Goal: Task Accomplishment & Management: Manage account settings

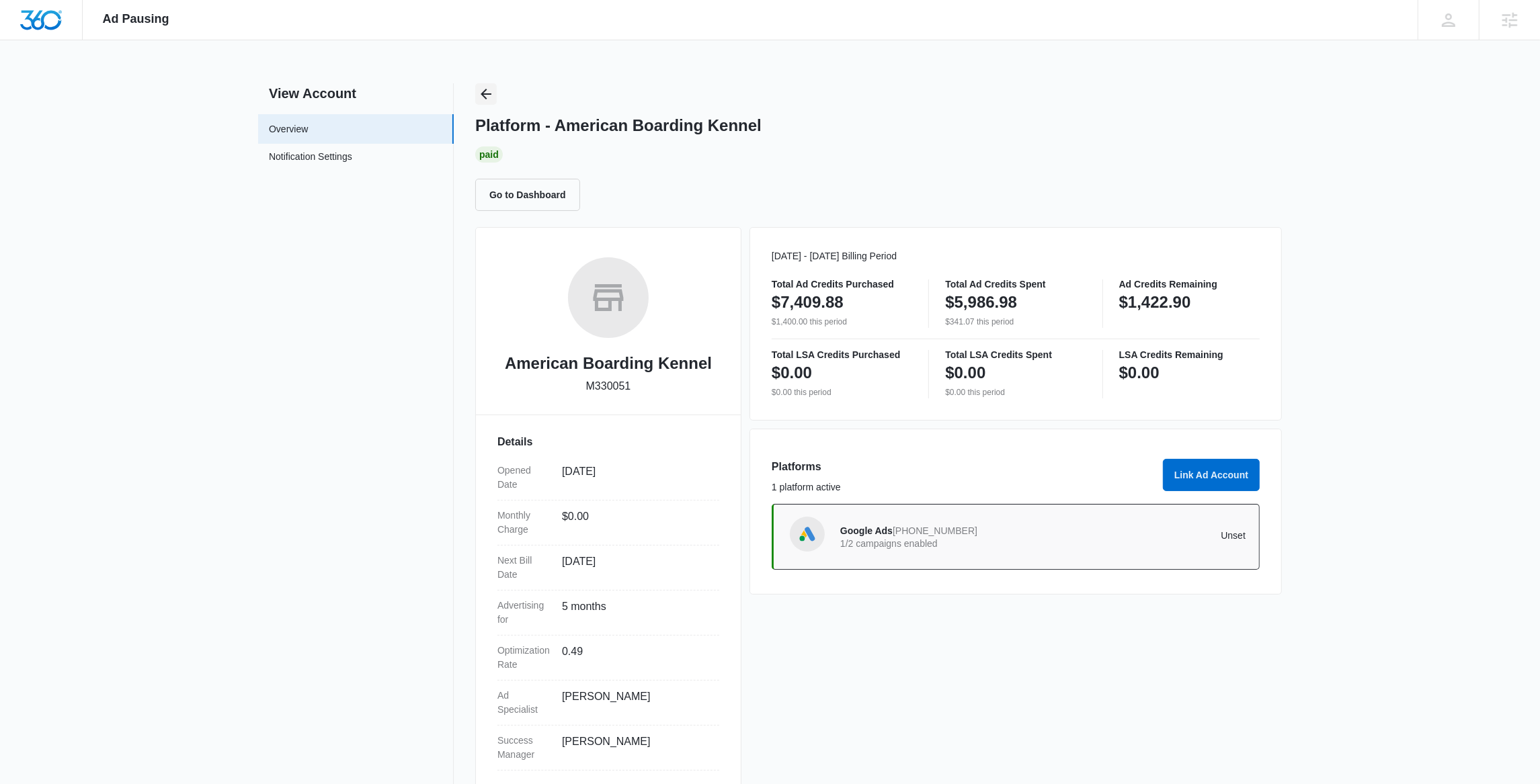
click at [482, 94] on icon "Back" at bounding box center [486, 94] width 10 height 10
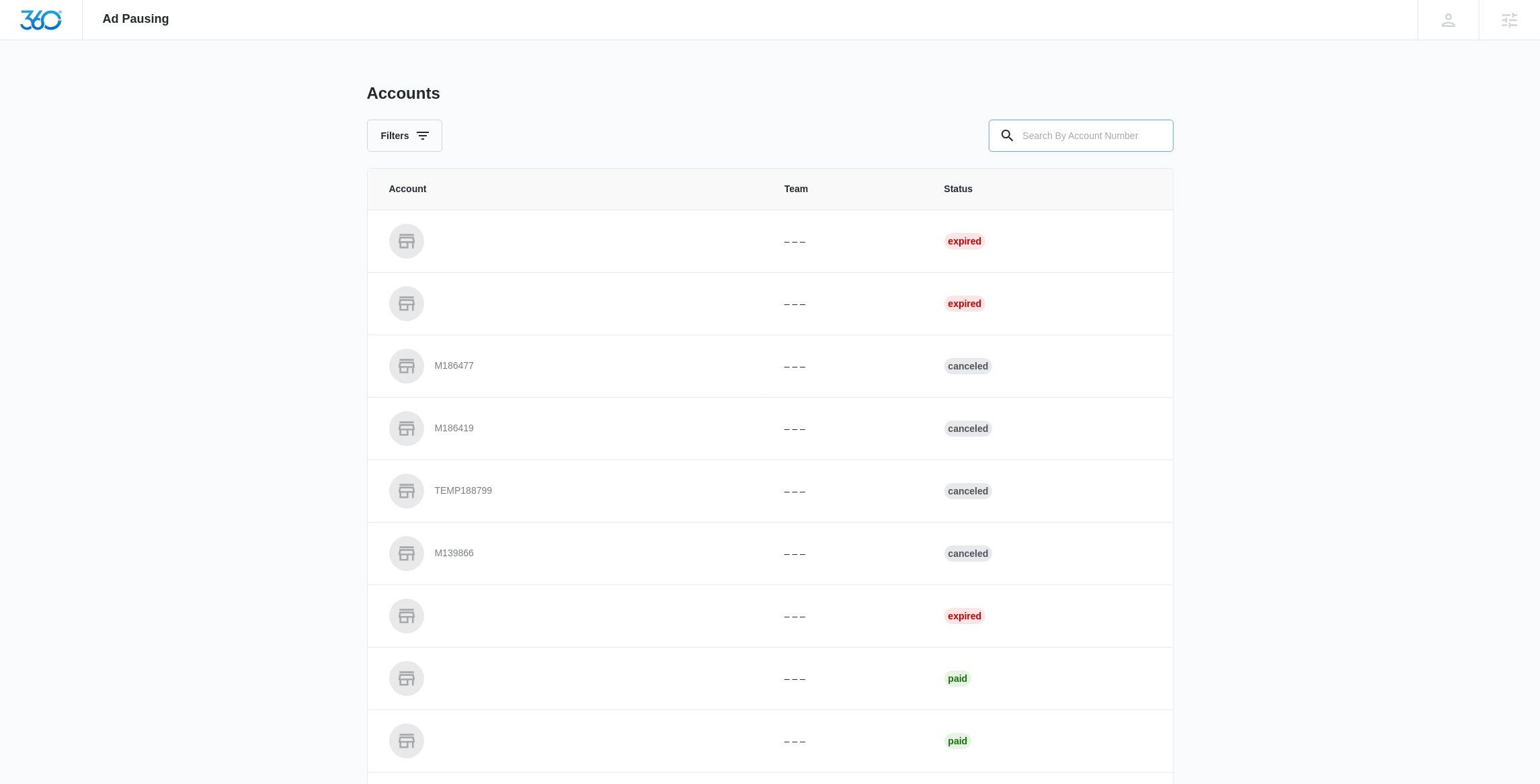
click at [1052, 127] on input "text" at bounding box center [1081, 136] width 185 height 32
paste input "M319921"
type input "M319921"
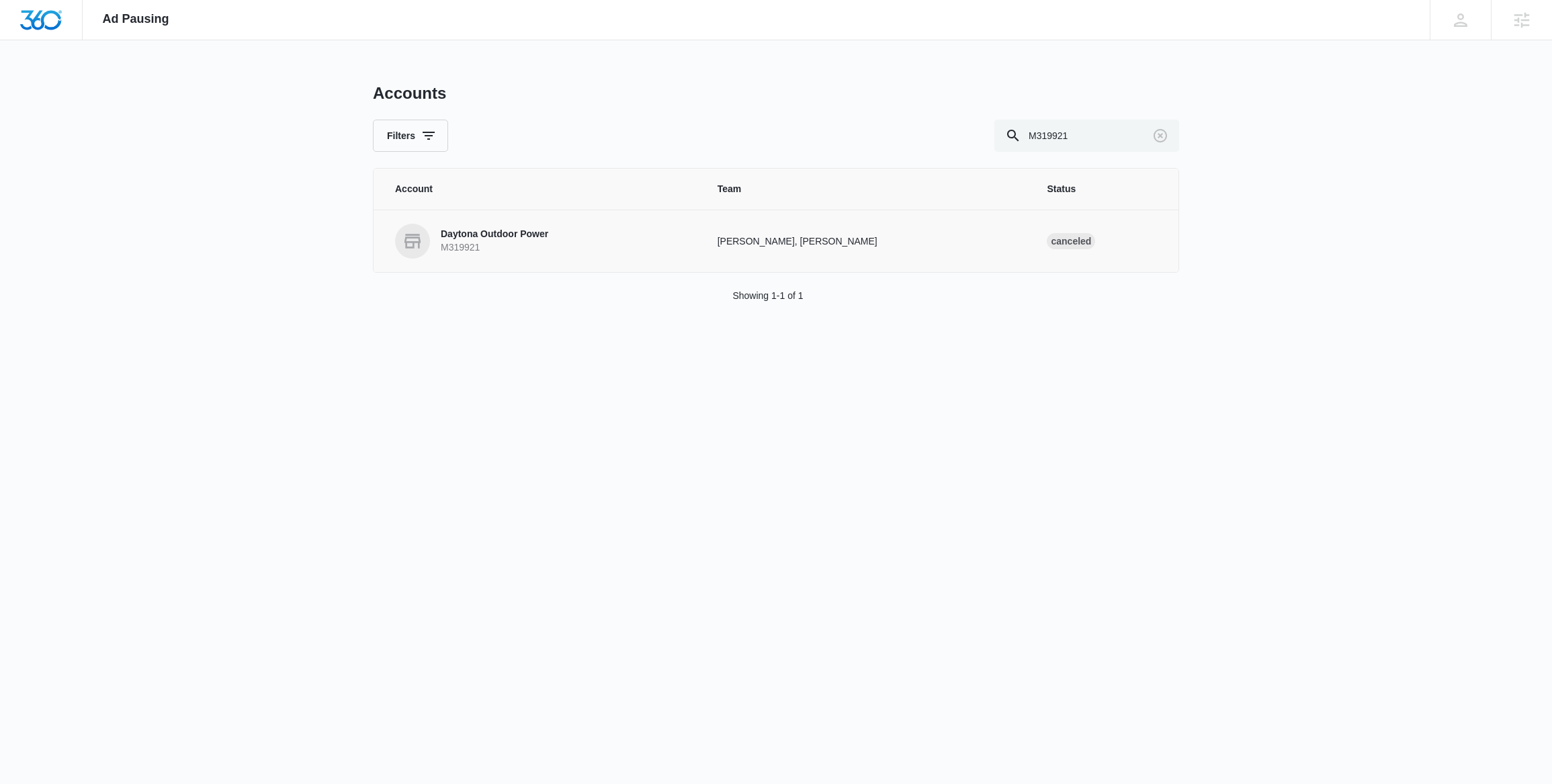
click at [481, 239] on p "Daytona Outdoor Power" at bounding box center [495, 234] width 108 height 13
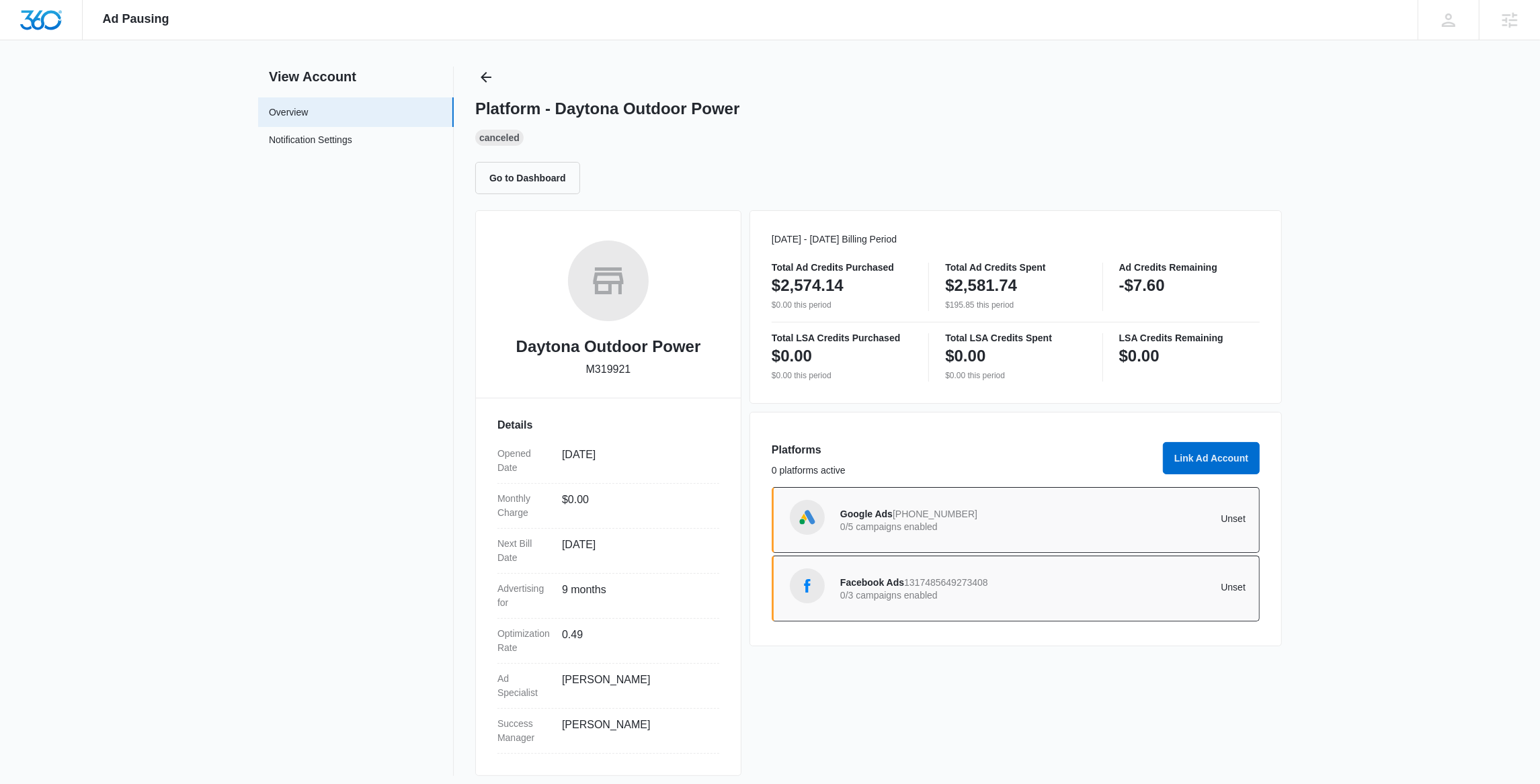
scroll to position [26, 0]
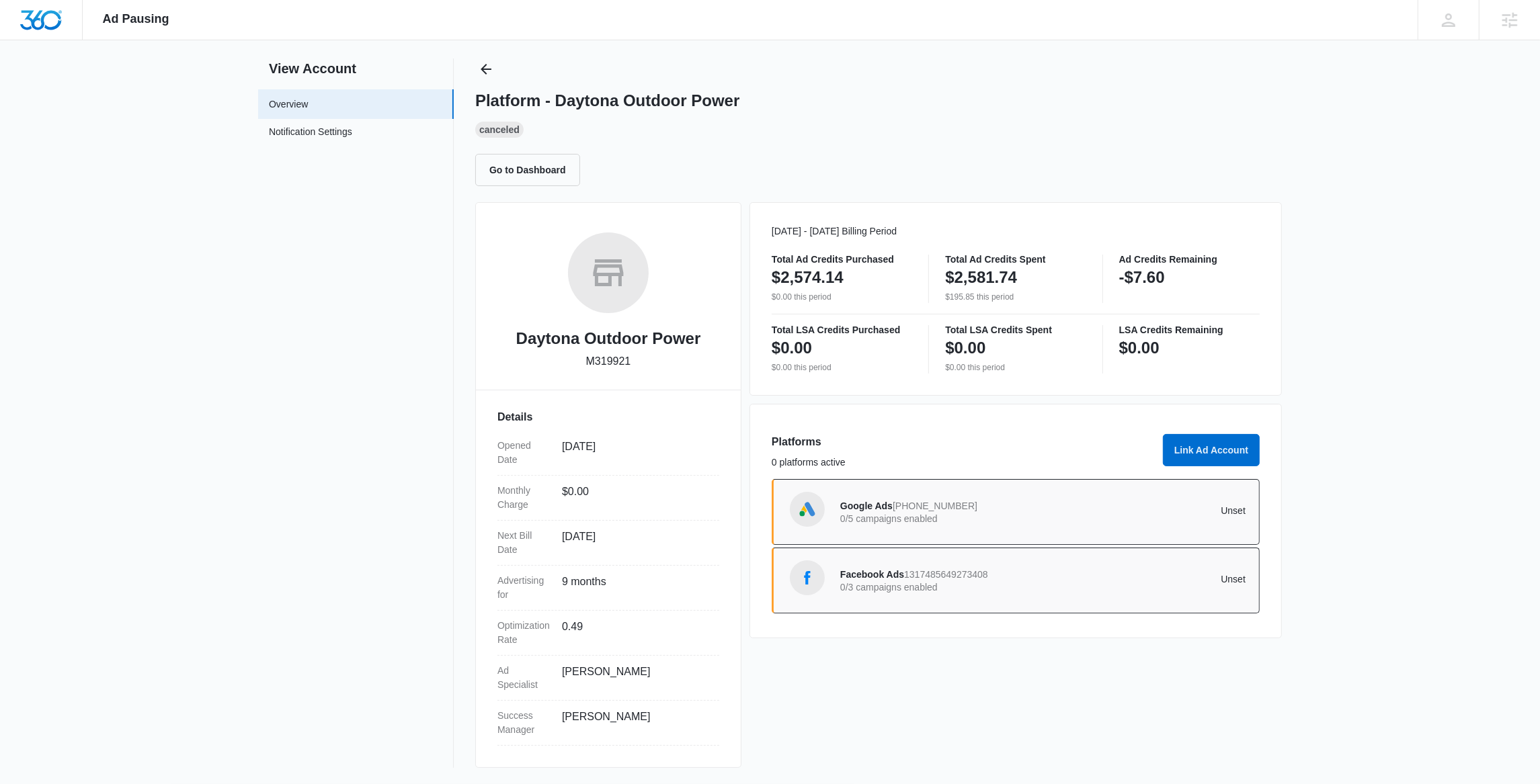
click at [612, 362] on p "M319921" at bounding box center [609, 361] width 45 height 16
copy p "M319921"
click at [986, 512] on div "Google Ads [PHONE_NUMBER] 0/5 campaigns enabled" at bounding box center [942, 512] width 203 height 28
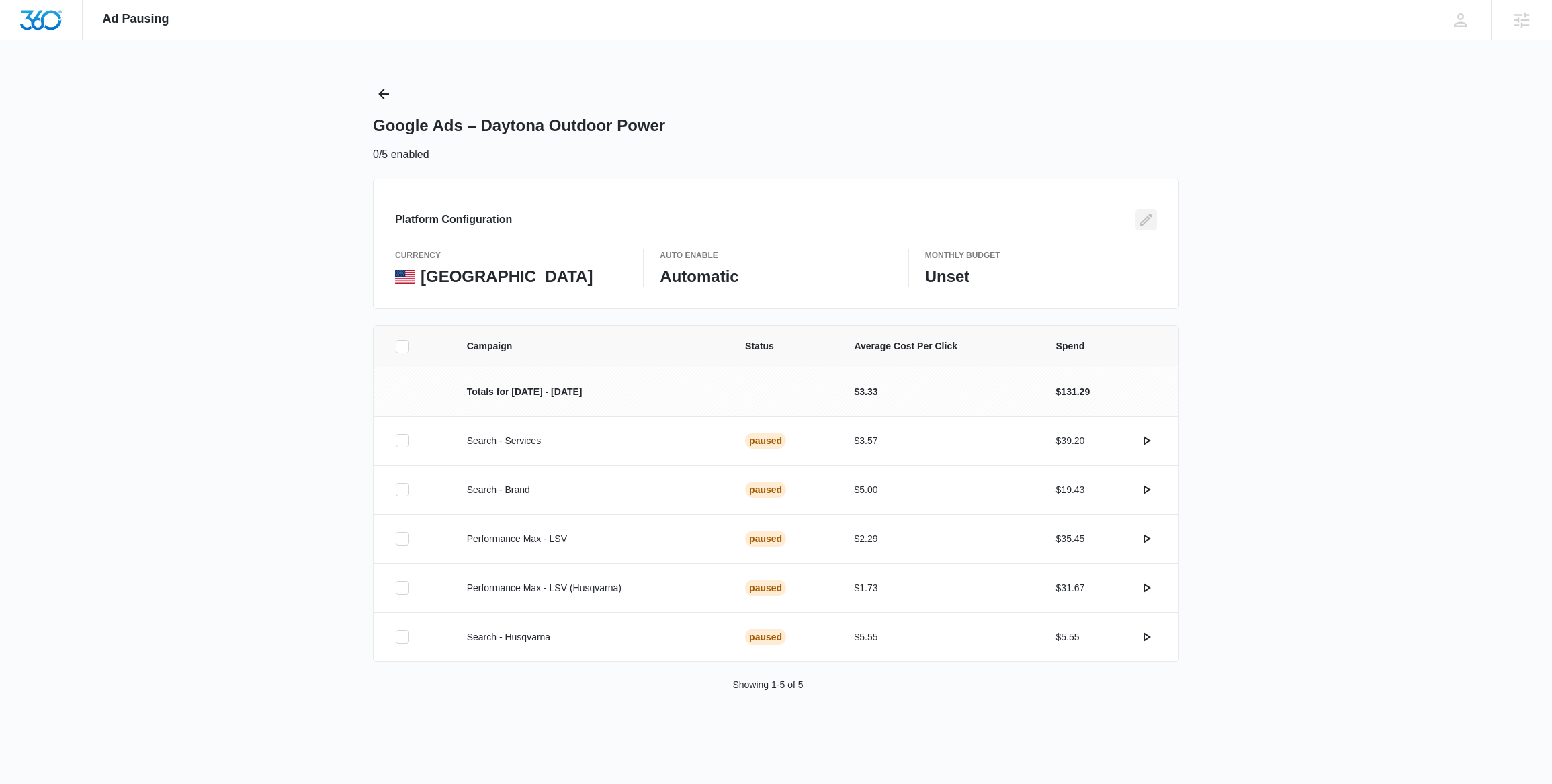
click at [1145, 217] on icon "Edit" at bounding box center [1146, 219] width 16 height 16
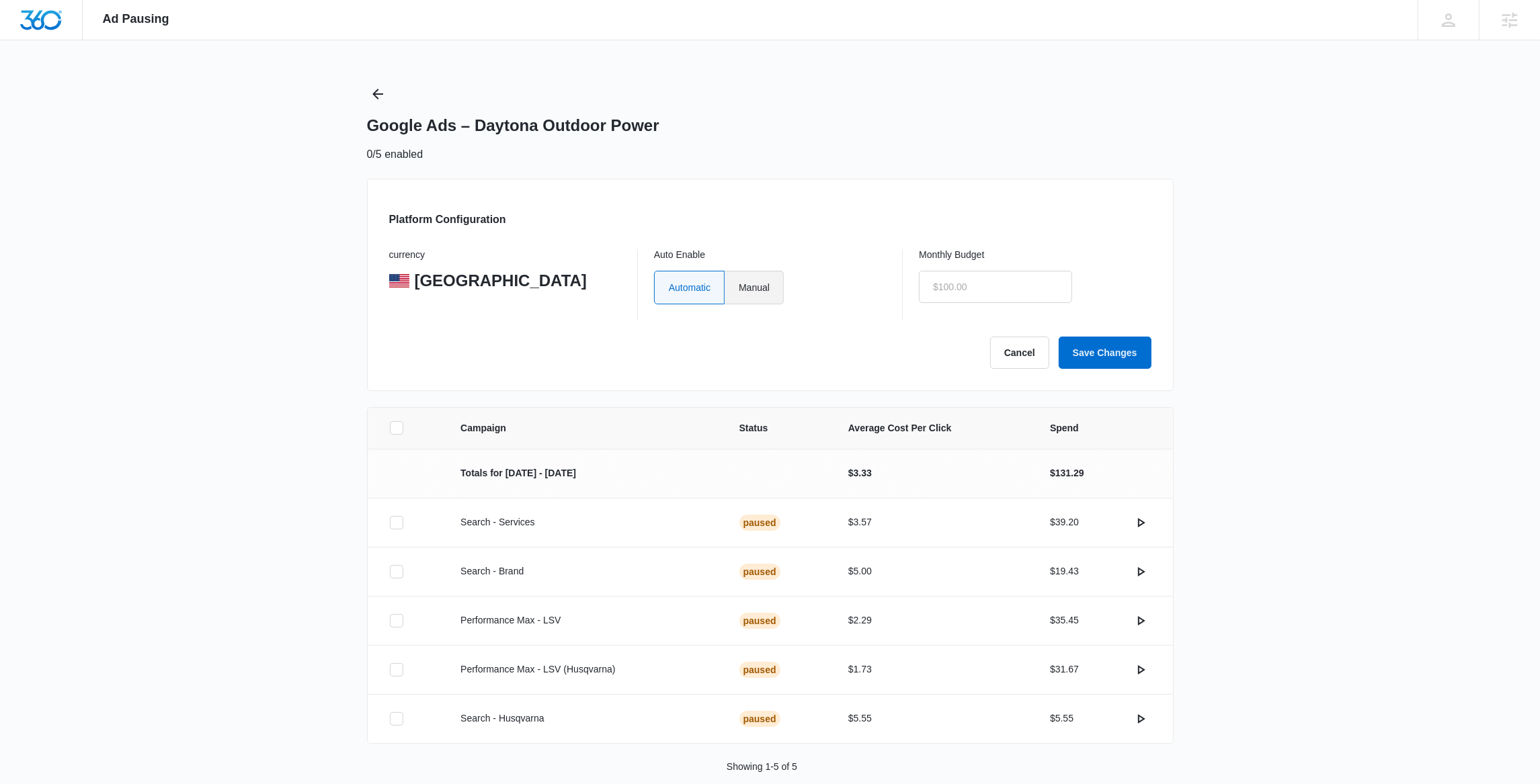
click at [776, 292] on label "Manual" at bounding box center [754, 288] width 59 height 34
click at [739, 288] on input "Manual" at bounding box center [738, 287] width 1 height 1
radio input "true"
click at [947, 286] on input "text" at bounding box center [995, 287] width 153 height 32
type input "$0.01"
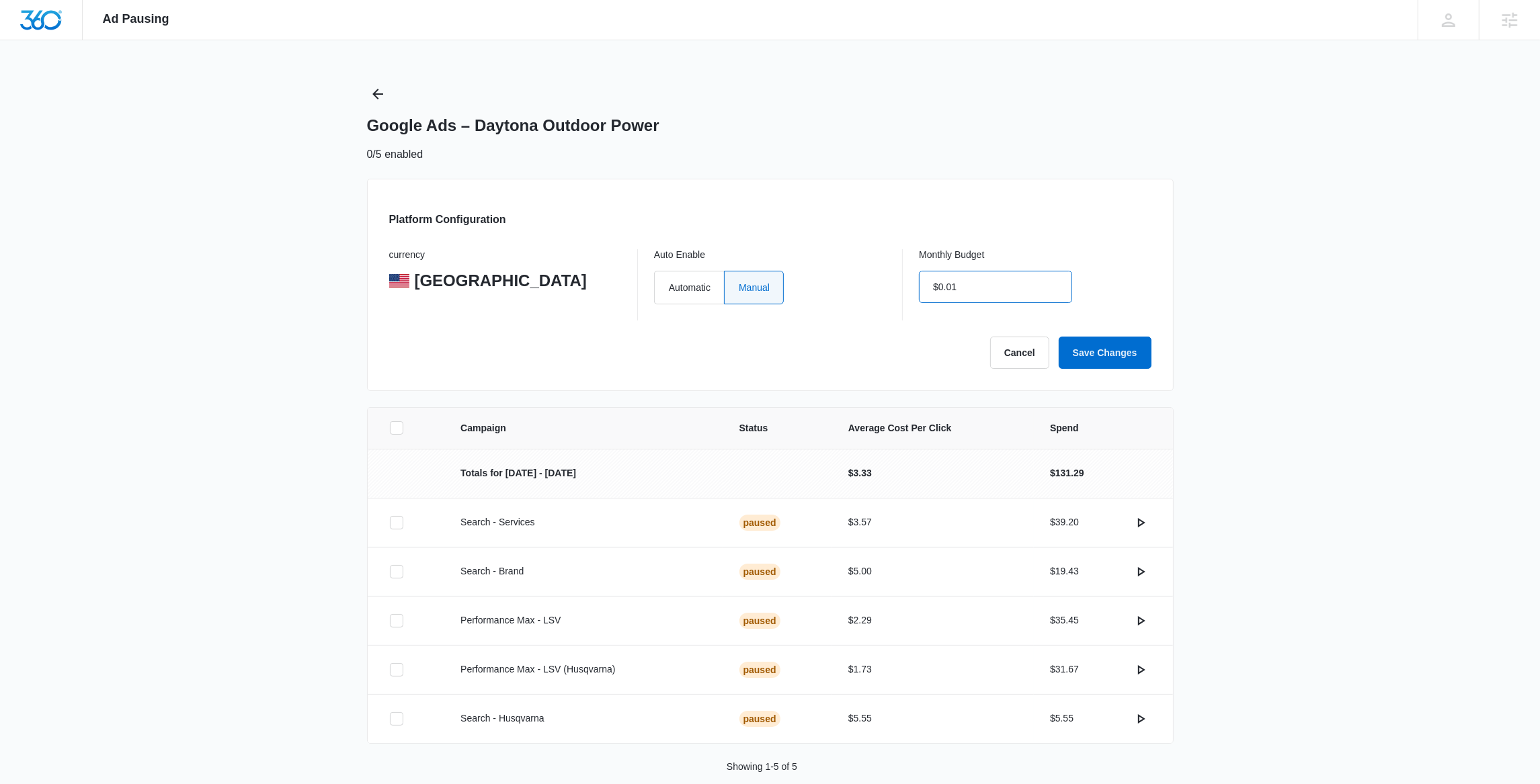
click button "Save Changes" at bounding box center [1105, 353] width 93 height 32
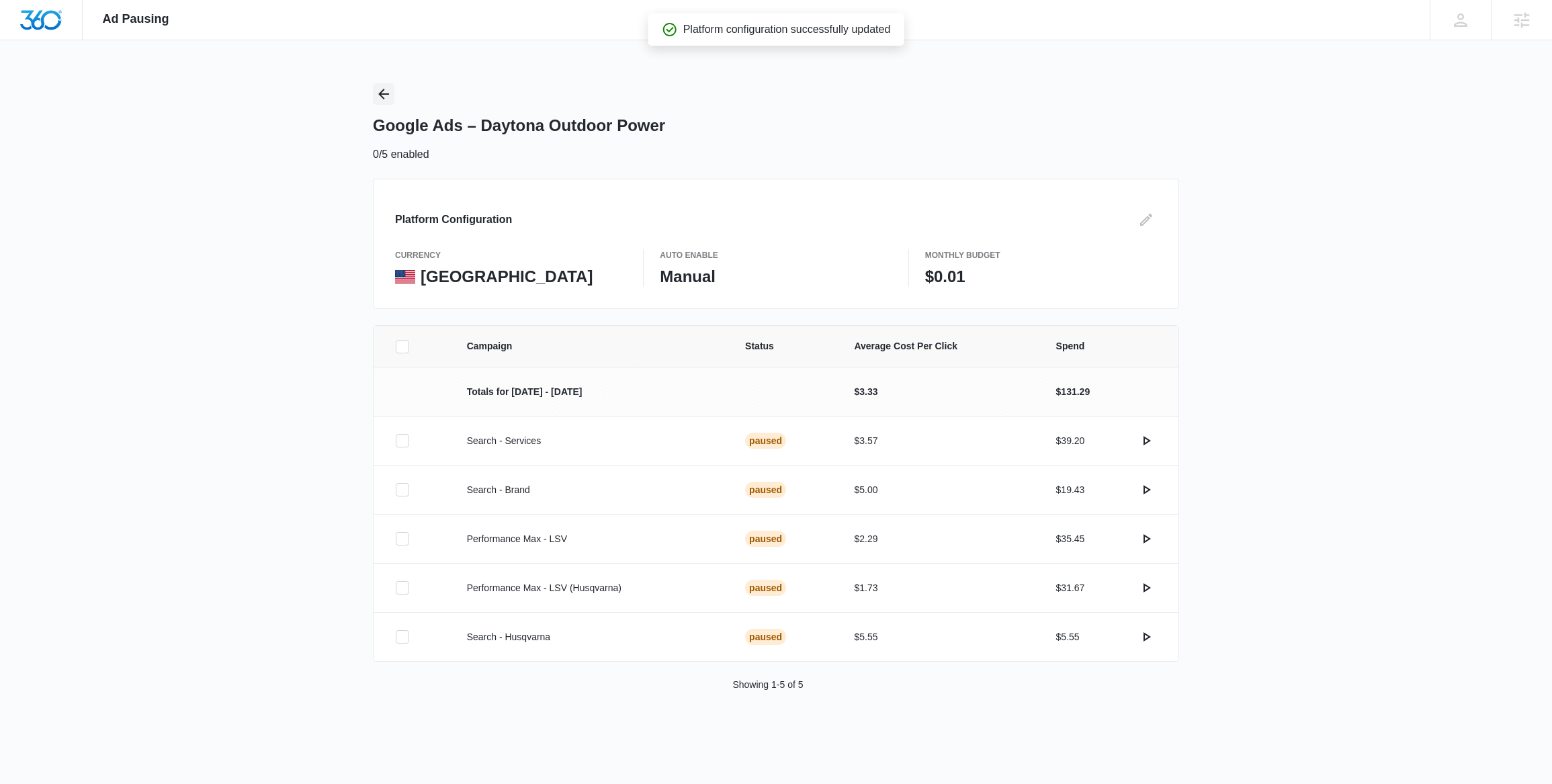
click at [383, 90] on icon "Back" at bounding box center [383, 94] width 10 height 10
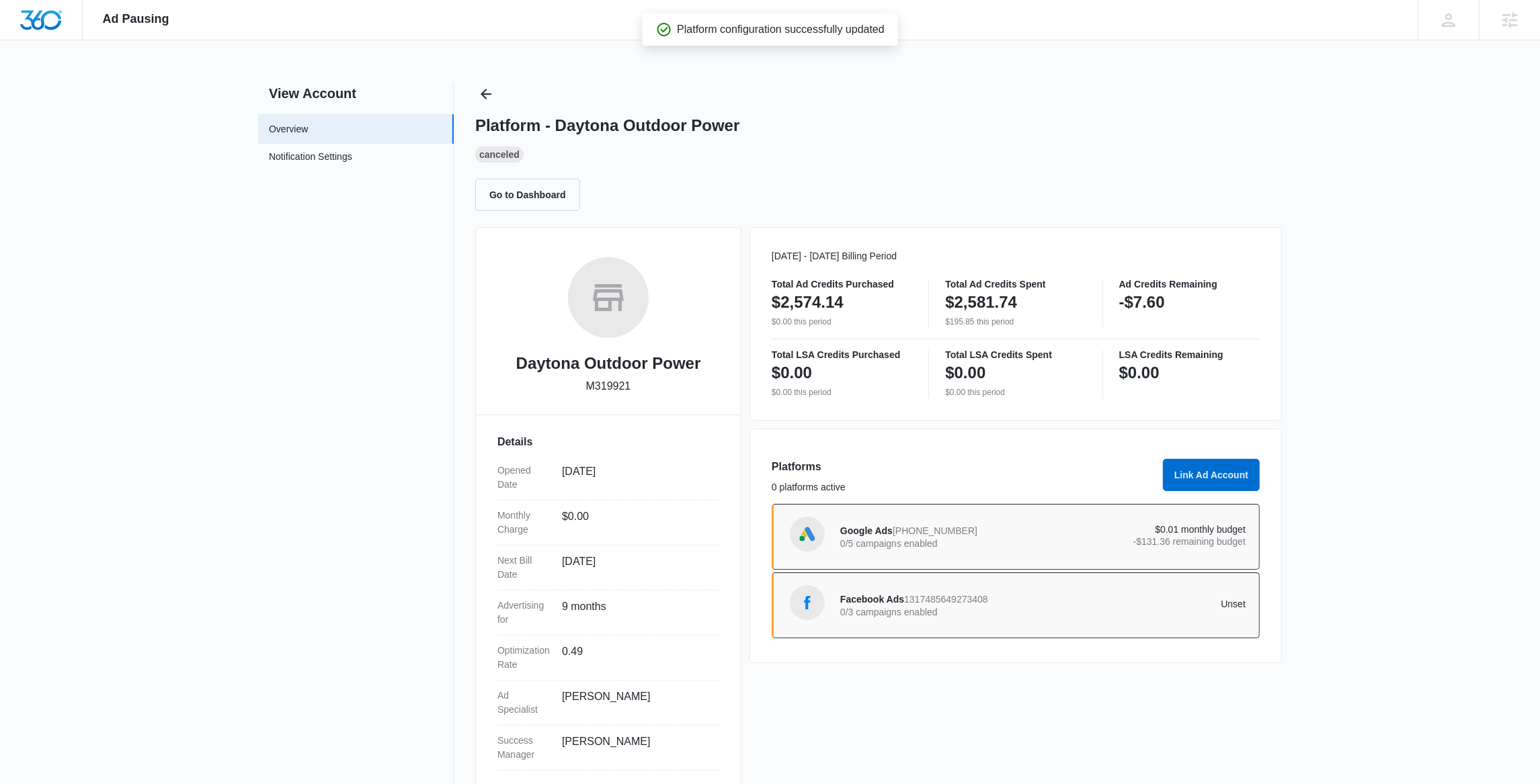
click at [1050, 597] on div "Facebook Ads 1317485649273408 0/3 campaigns enabled Unset" at bounding box center [1043, 606] width 405 height 38
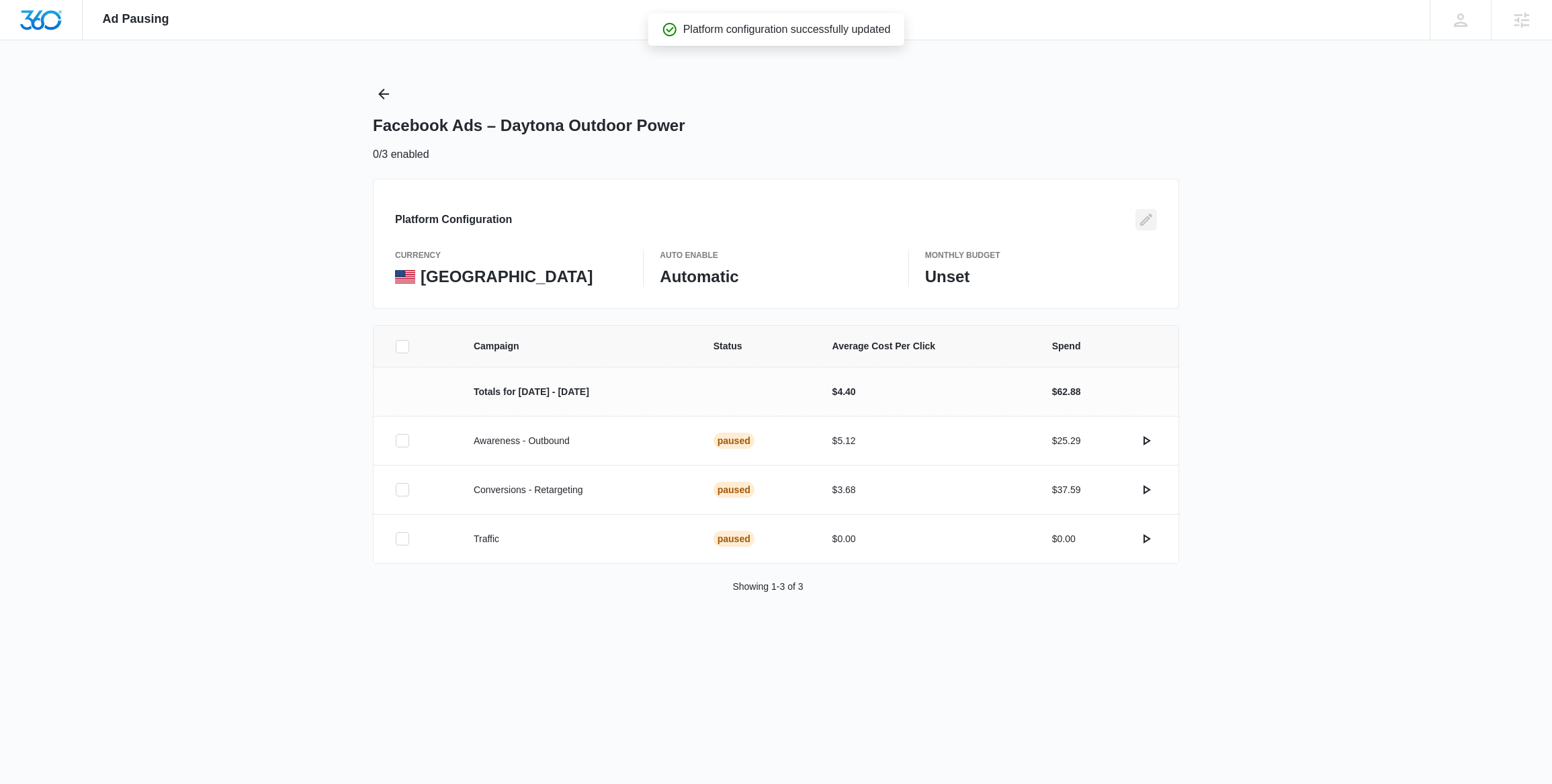
click at [1146, 222] on icon "Edit" at bounding box center [1146, 219] width 16 height 16
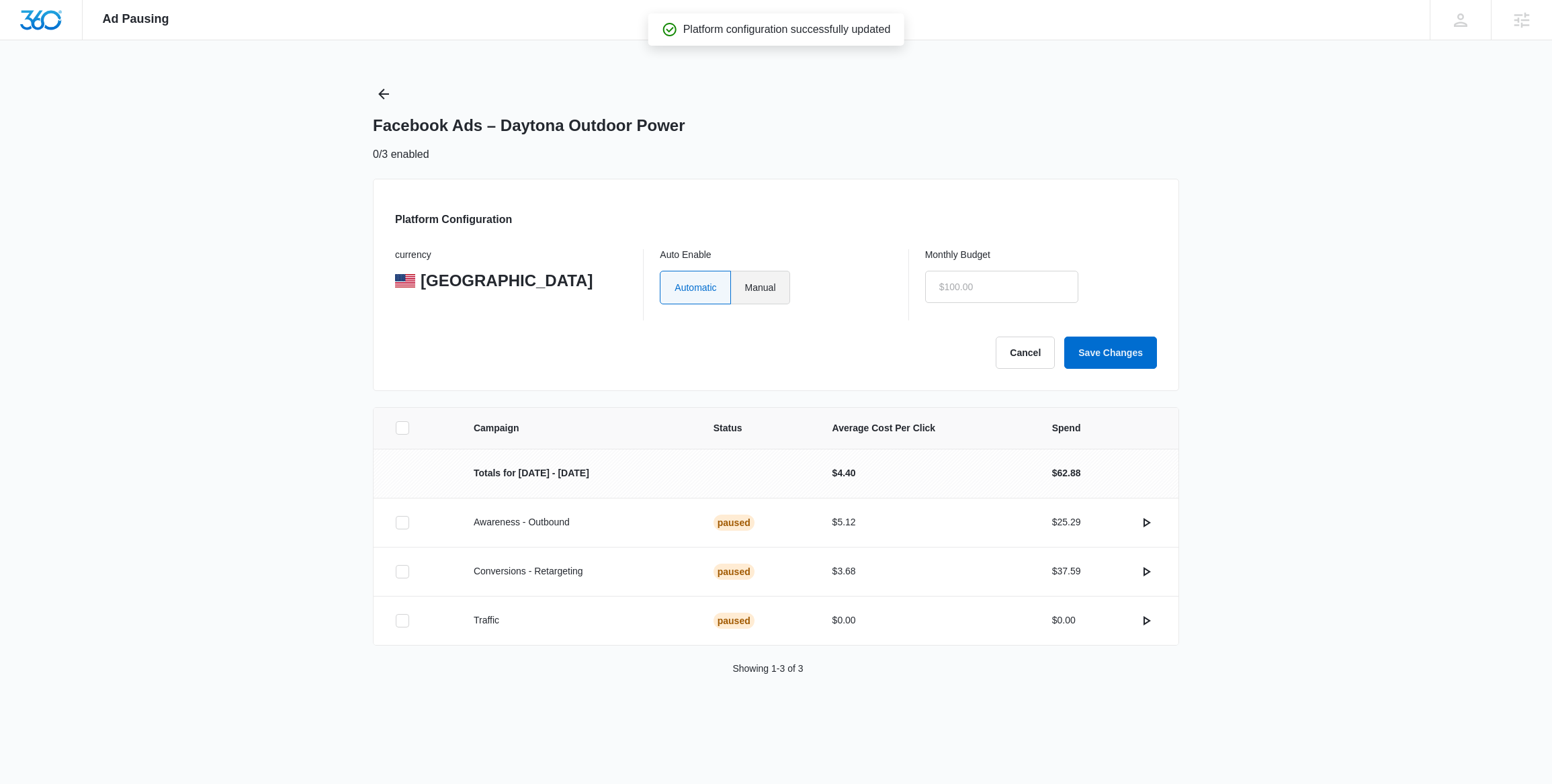
click at [763, 289] on label "Manual" at bounding box center [760, 288] width 59 height 34
click at [746, 288] on input "Manual" at bounding box center [745, 287] width 1 height 1
radio input "true"
click at [1008, 293] on input "text" at bounding box center [1001, 287] width 153 height 32
type input "$0.01"
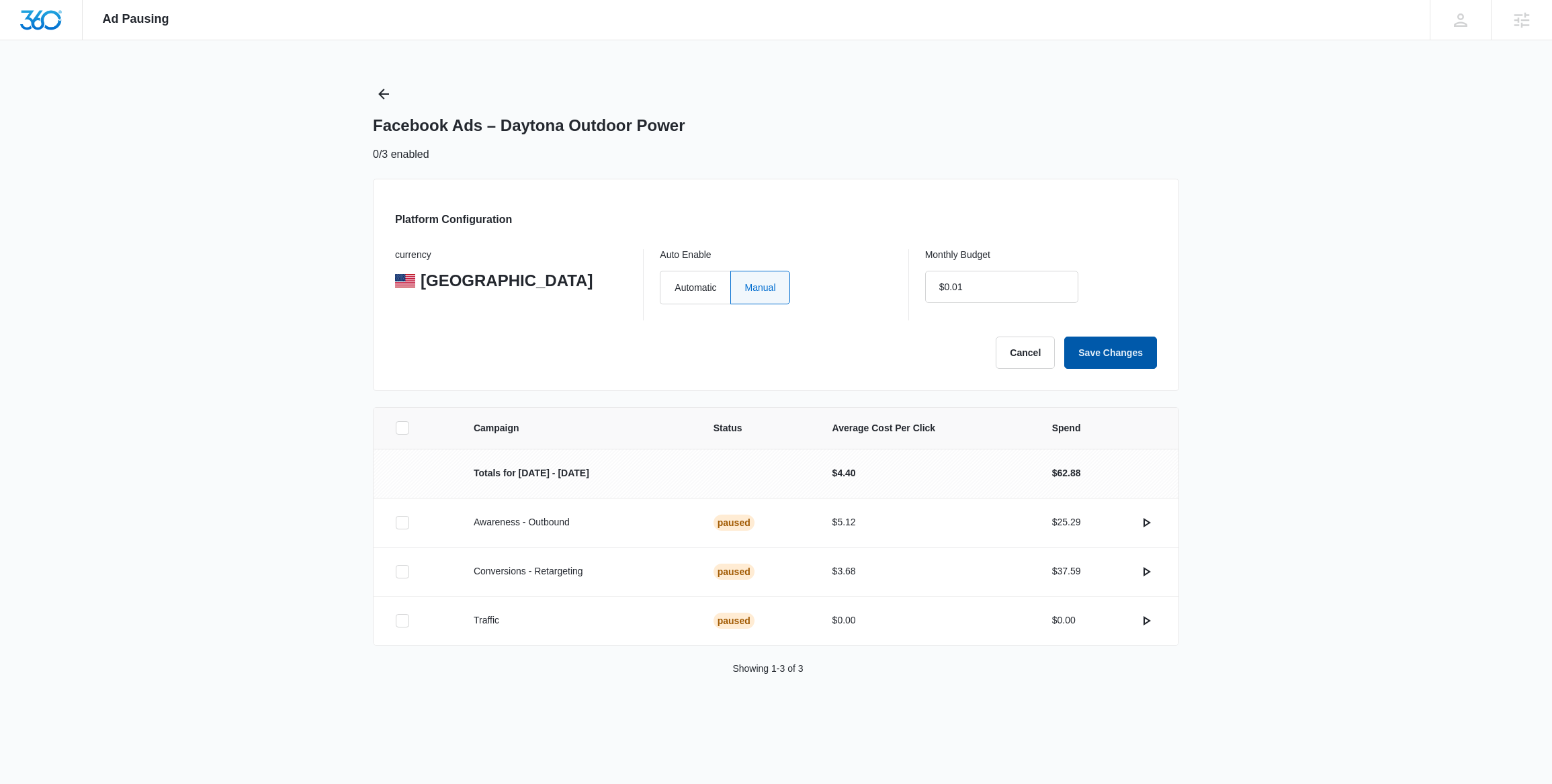
click at [1122, 351] on button "Save Changes" at bounding box center [1110, 353] width 93 height 32
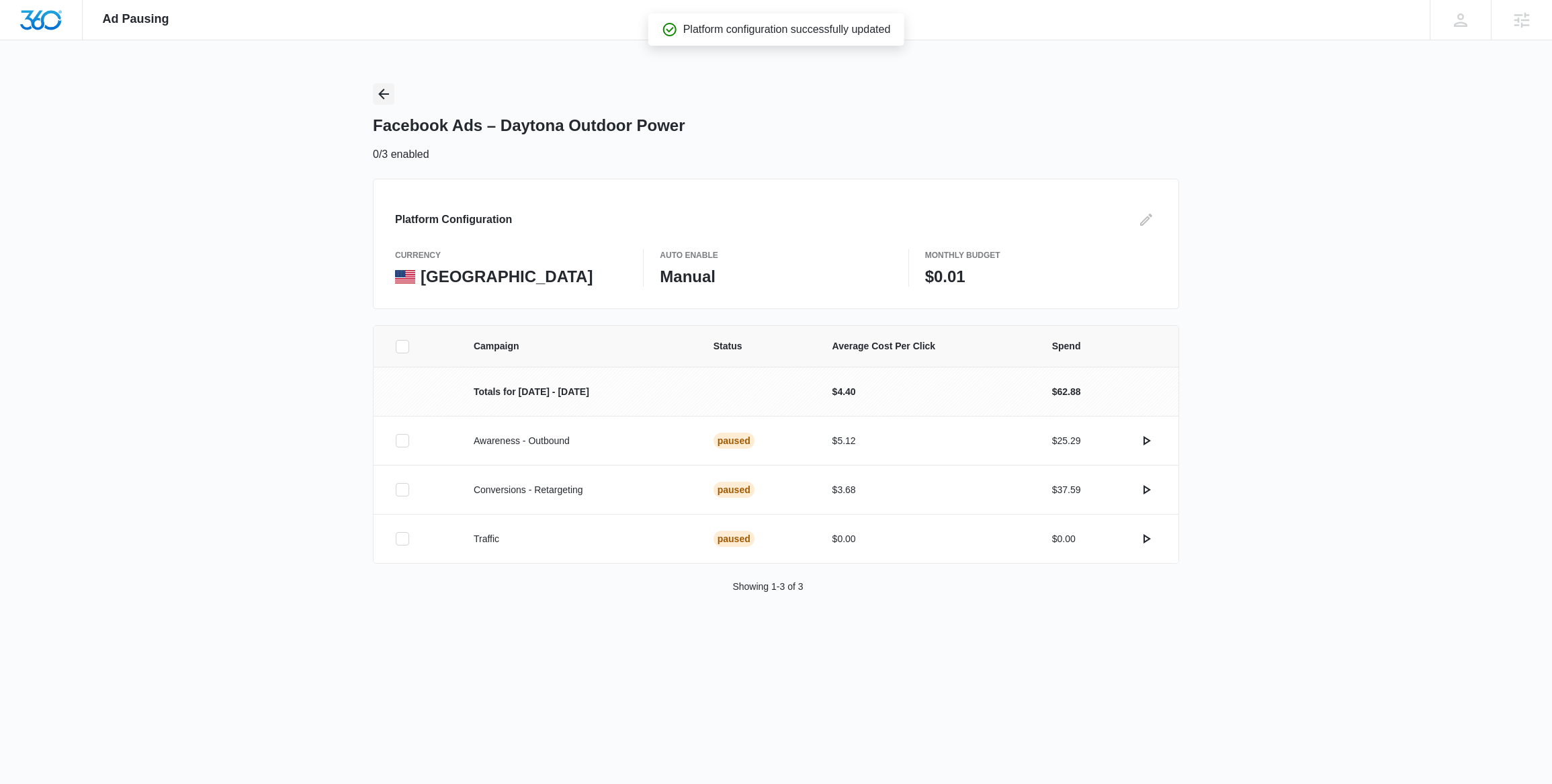
click at [381, 98] on icon "Back" at bounding box center [384, 94] width 16 height 16
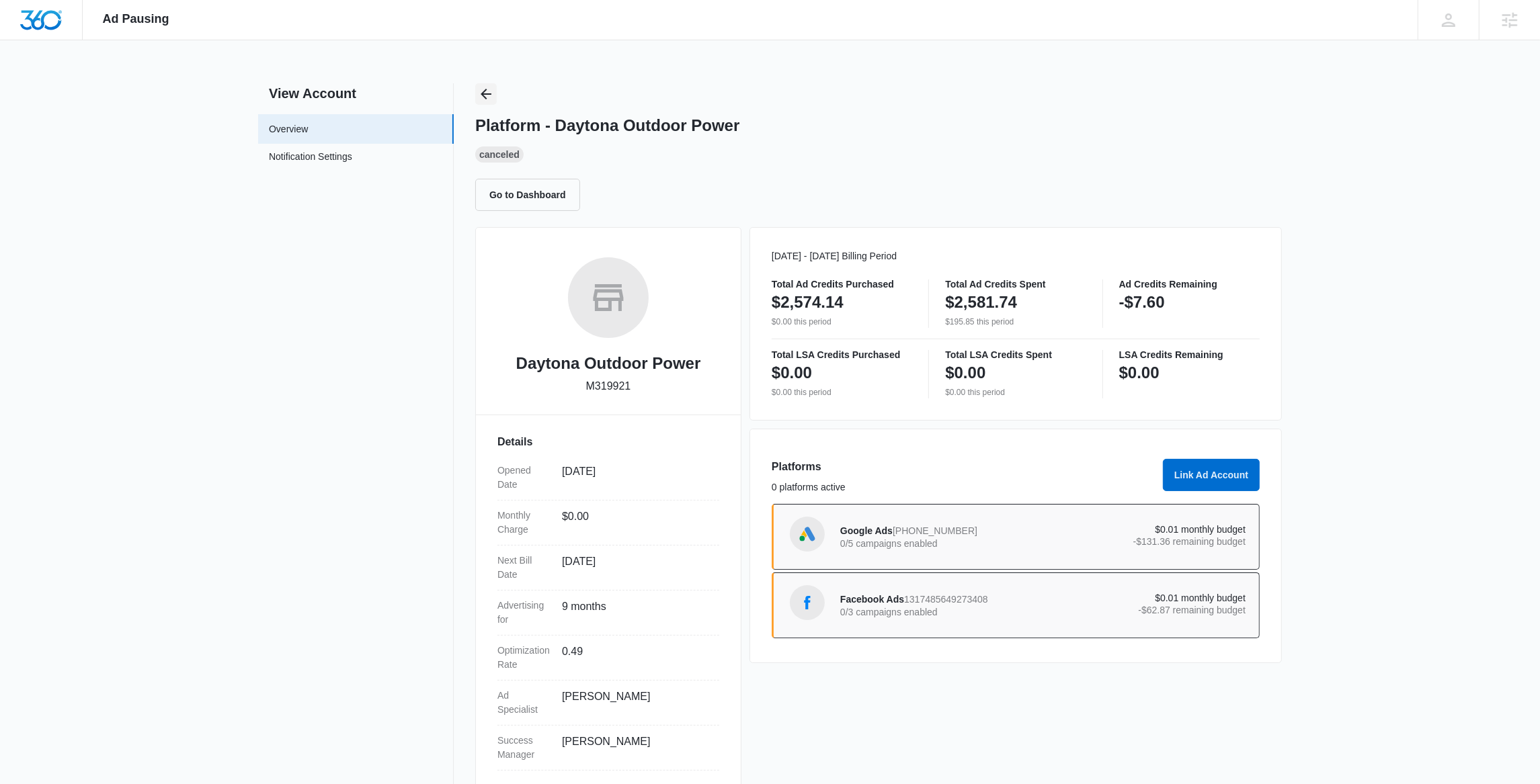
click at [485, 97] on icon "Back" at bounding box center [486, 94] width 10 height 10
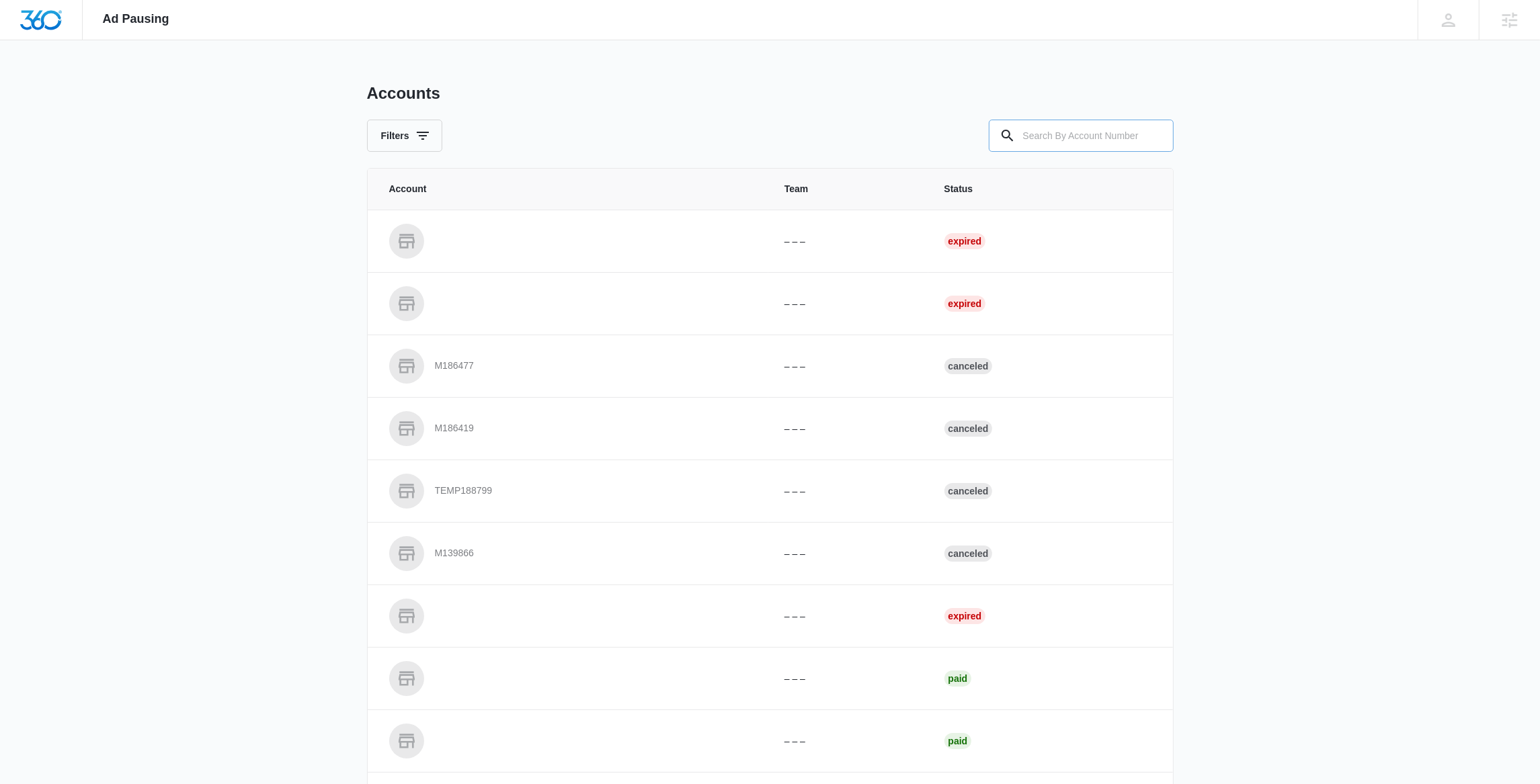
click at [1048, 138] on input "text" at bounding box center [1081, 136] width 185 height 32
paste input "M184159"
type input "M184159"
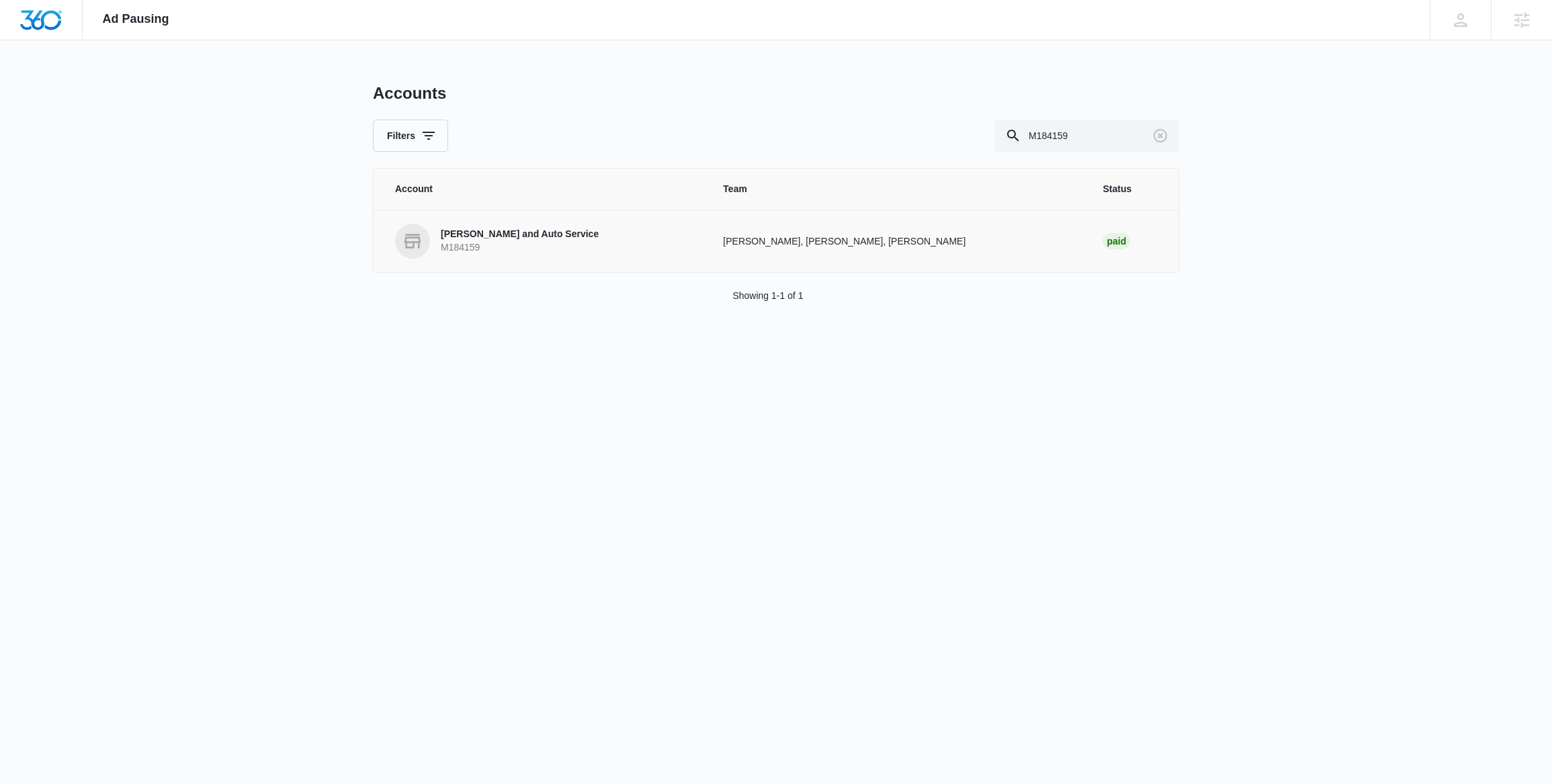
click at [470, 237] on p "[PERSON_NAME] and Auto Service" at bounding box center [520, 234] width 158 height 13
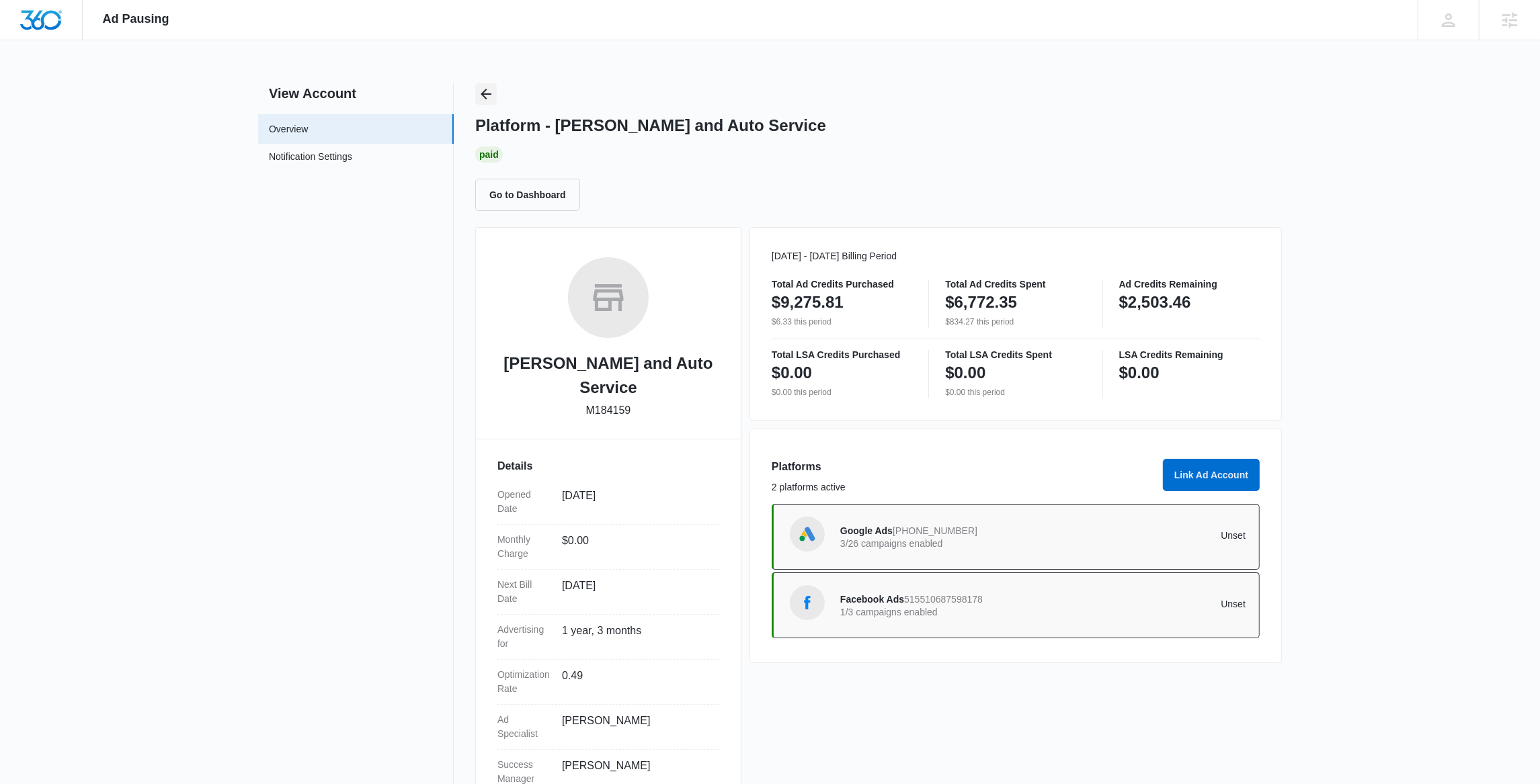
click at [489, 94] on icon "Back" at bounding box center [486, 94] width 10 height 10
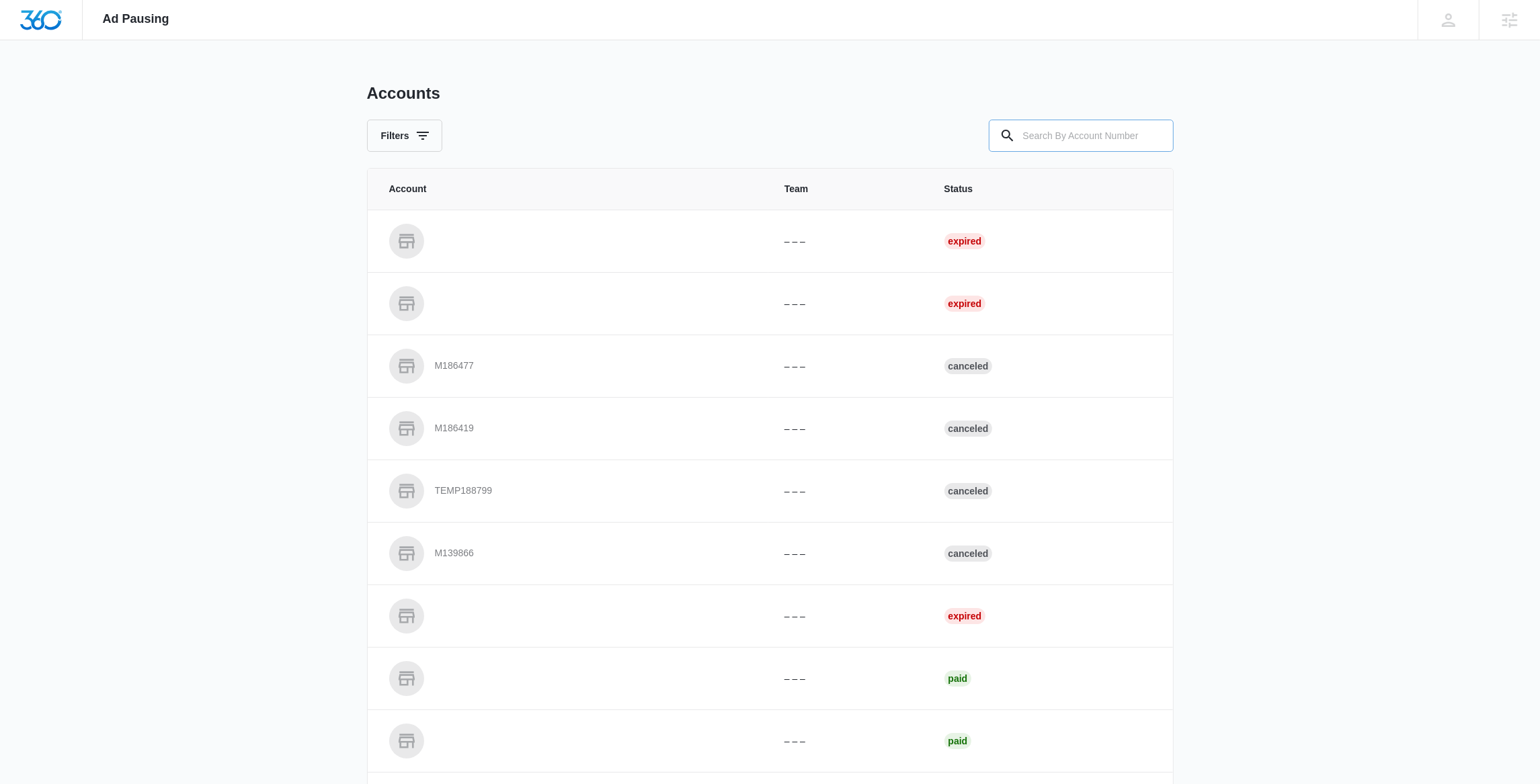
click at [1039, 134] on input "text" at bounding box center [1081, 136] width 185 height 32
paste input "M324210"
type input "M324210"
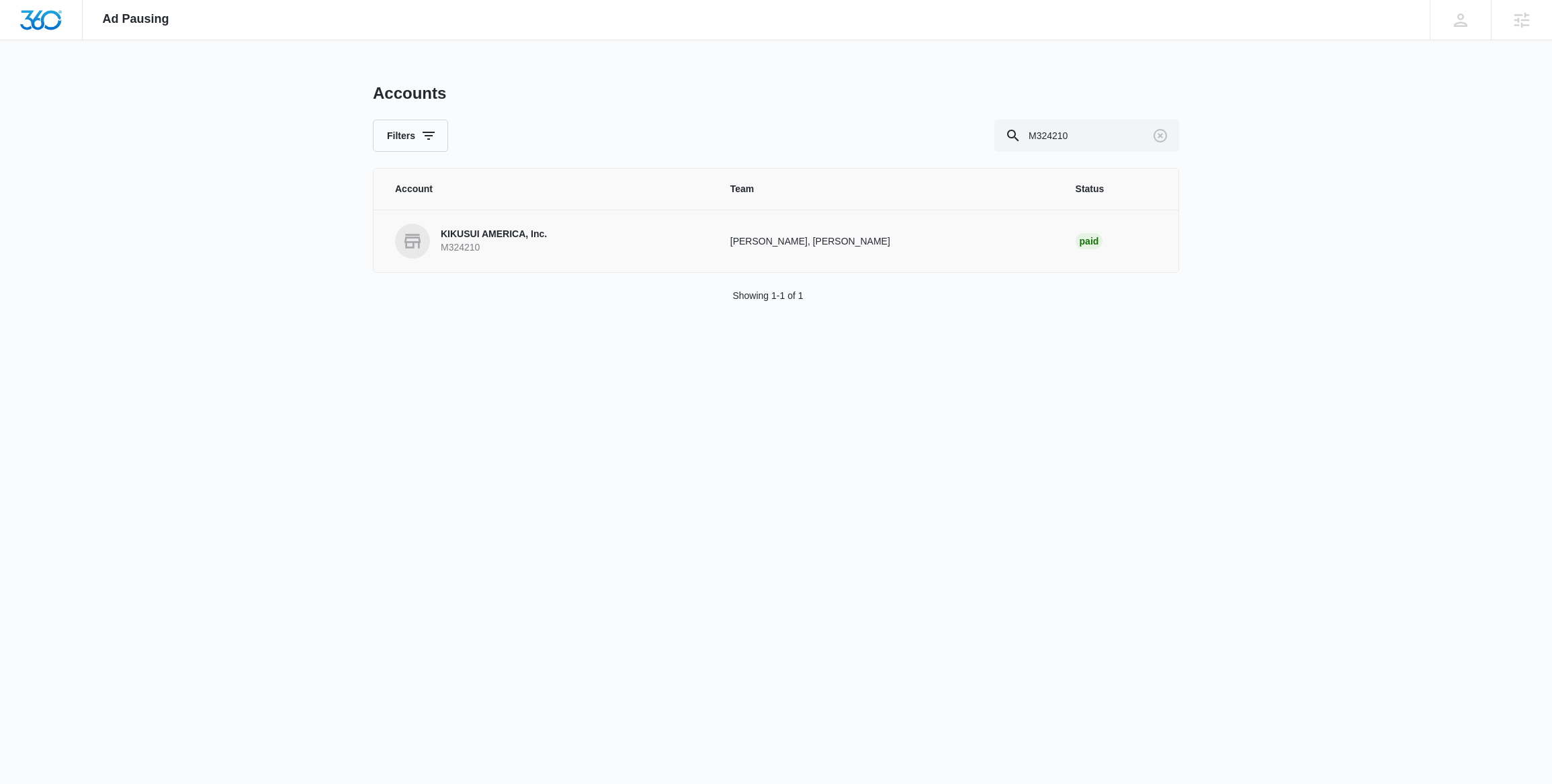
click at [488, 245] on p "M324210" at bounding box center [494, 247] width 106 height 13
